Goal: Information Seeking & Learning: Find specific fact

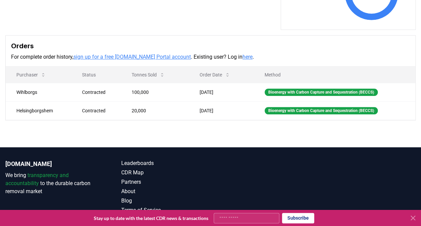
scroll to position [226, 0]
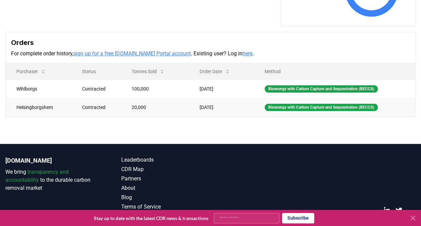
click at [177, 111] on td "20,000" at bounding box center [155, 107] width 68 height 18
click at [34, 107] on td "Helsingborgshem" at bounding box center [39, 107] width 66 height 18
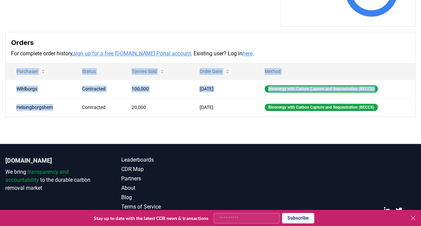
drag, startPoint x: 54, startPoint y: 106, endPoint x: -1, endPoint y: 103, distance: 55.0
click at [0, 103] on html "CDR . fyi Leaderboards CDR Map Pricing Survey Events Partners About Us Blog Con…" at bounding box center [210, 7] width 421 height 467
drag, startPoint x: -1, startPoint y: 103, endPoint x: 53, endPoint y: 112, distance: 54.9
click at [53, 112] on td "Helsingborgshem" at bounding box center [39, 107] width 66 height 18
click at [54, 108] on td "Helsingborgshem" at bounding box center [39, 107] width 66 height 18
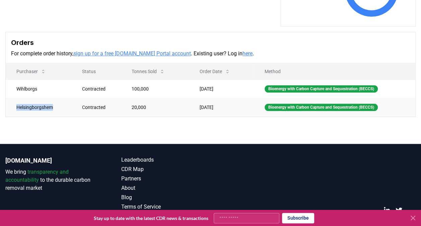
drag, startPoint x: 55, startPoint y: 108, endPoint x: 17, endPoint y: 107, distance: 38.2
click at [17, 107] on td "Helsingborgshem" at bounding box center [39, 107] width 66 height 18
copy td "Helsingborgshem"
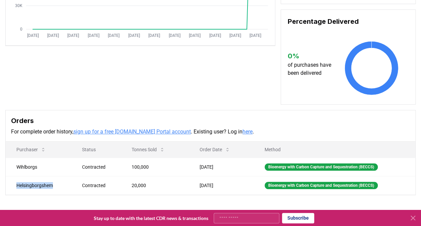
scroll to position [148, 0]
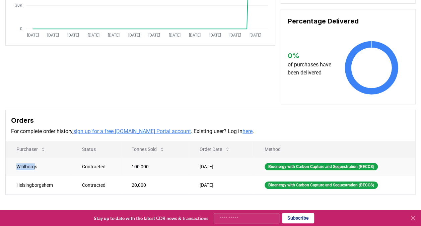
drag, startPoint x: 36, startPoint y: 164, endPoint x: 13, endPoint y: 165, distance: 23.4
click at [13, 165] on td "Wihlborgs" at bounding box center [39, 166] width 66 height 18
copy td "Wihlborg"
